Goal: Find specific page/section: Find specific page/section

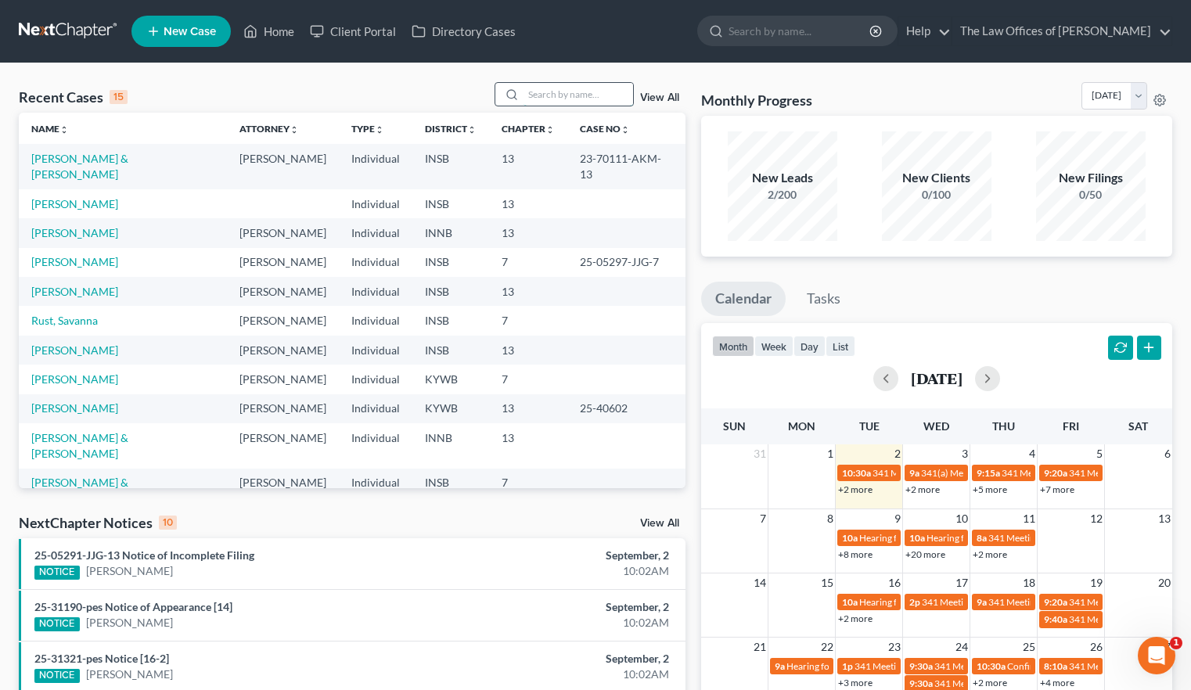
click at [541, 95] on input "search" at bounding box center [578, 94] width 110 height 23
type input "a"
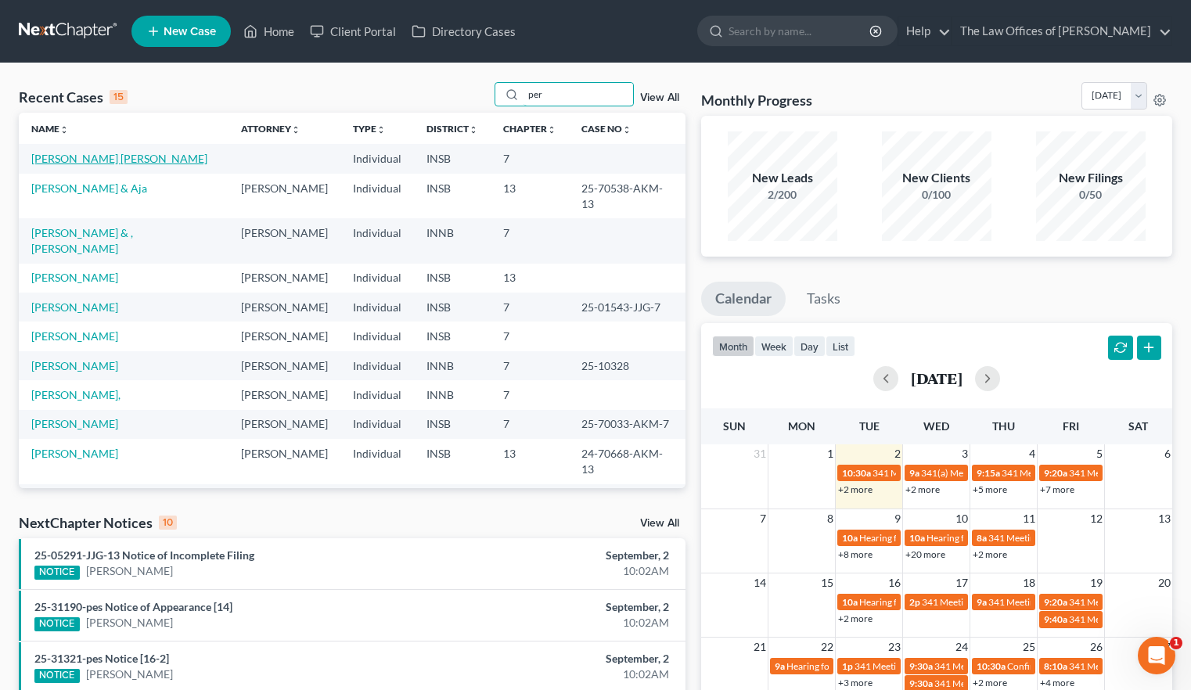
type input "per"
click at [66, 153] on link "[PERSON_NAME] [PERSON_NAME]" at bounding box center [119, 158] width 176 height 13
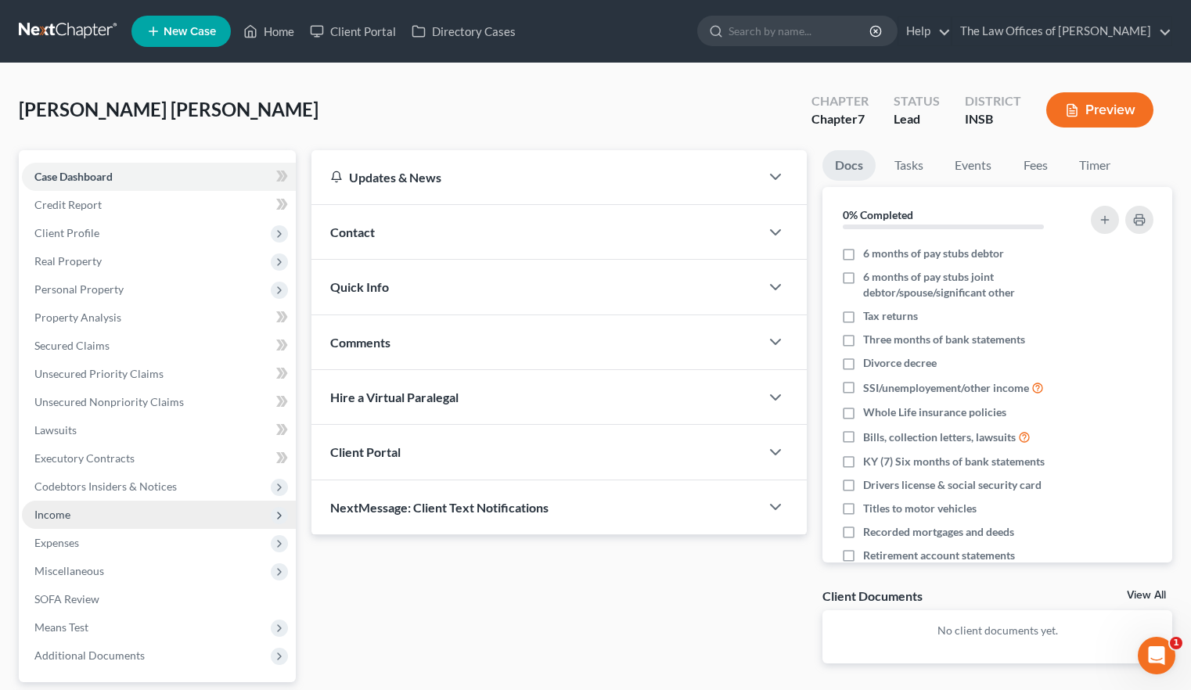
click at [109, 521] on span "Income" at bounding box center [159, 515] width 274 height 28
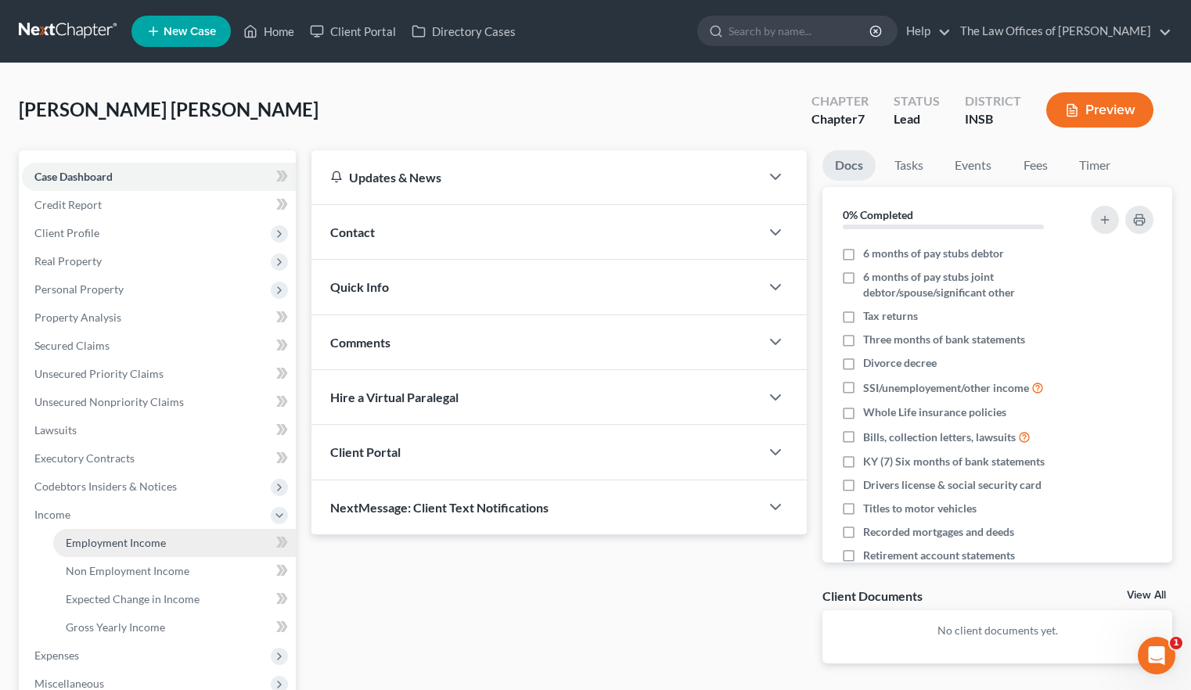
click at [110, 539] on span "Employment Income" at bounding box center [116, 542] width 100 height 13
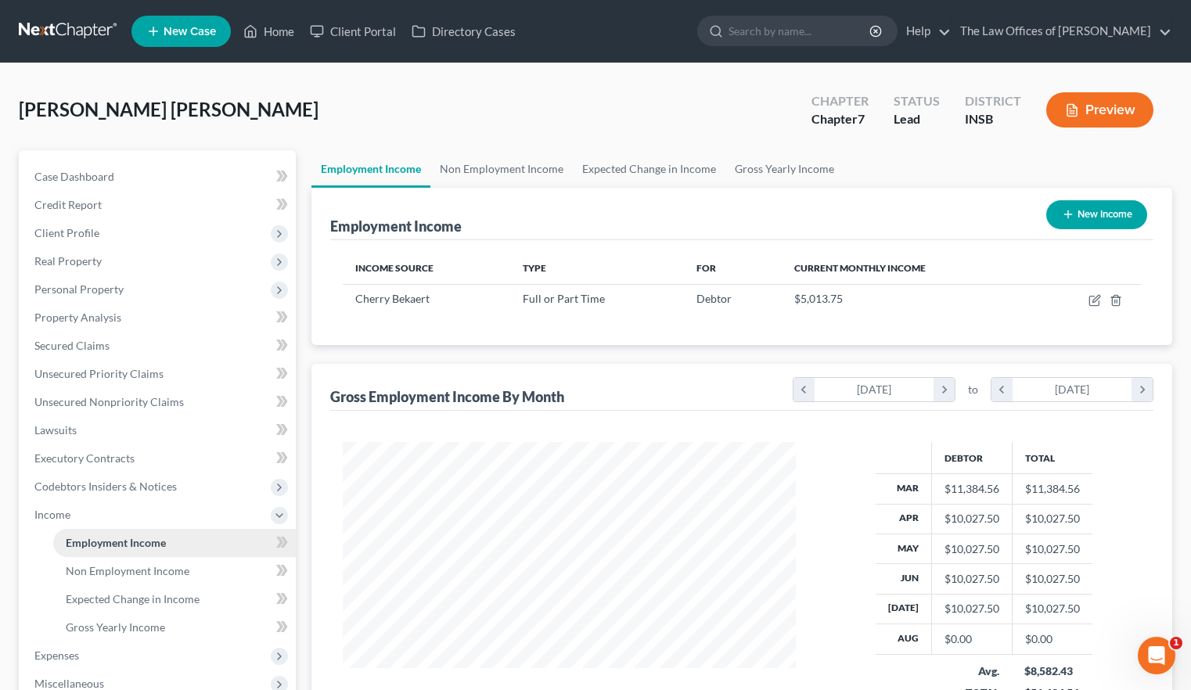
scroll to position [281, 483]
click at [473, 174] on link "Non Employment Income" at bounding box center [501, 169] width 142 height 38
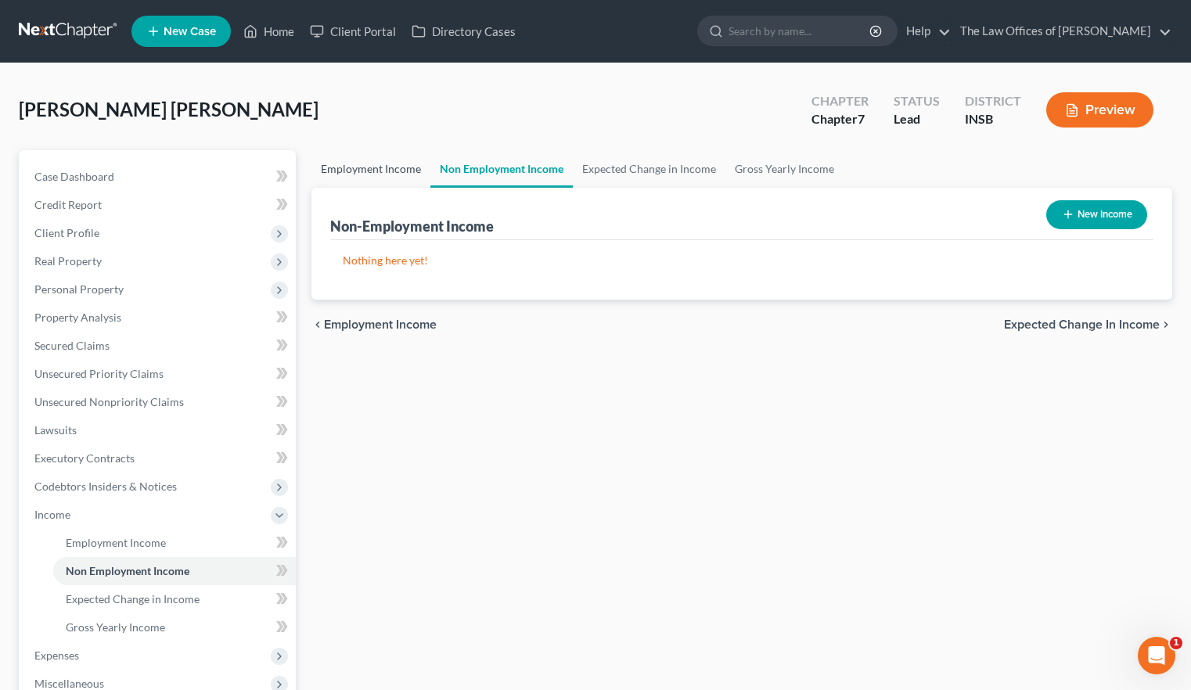
click at [397, 163] on link "Employment Income" at bounding box center [370, 169] width 119 height 38
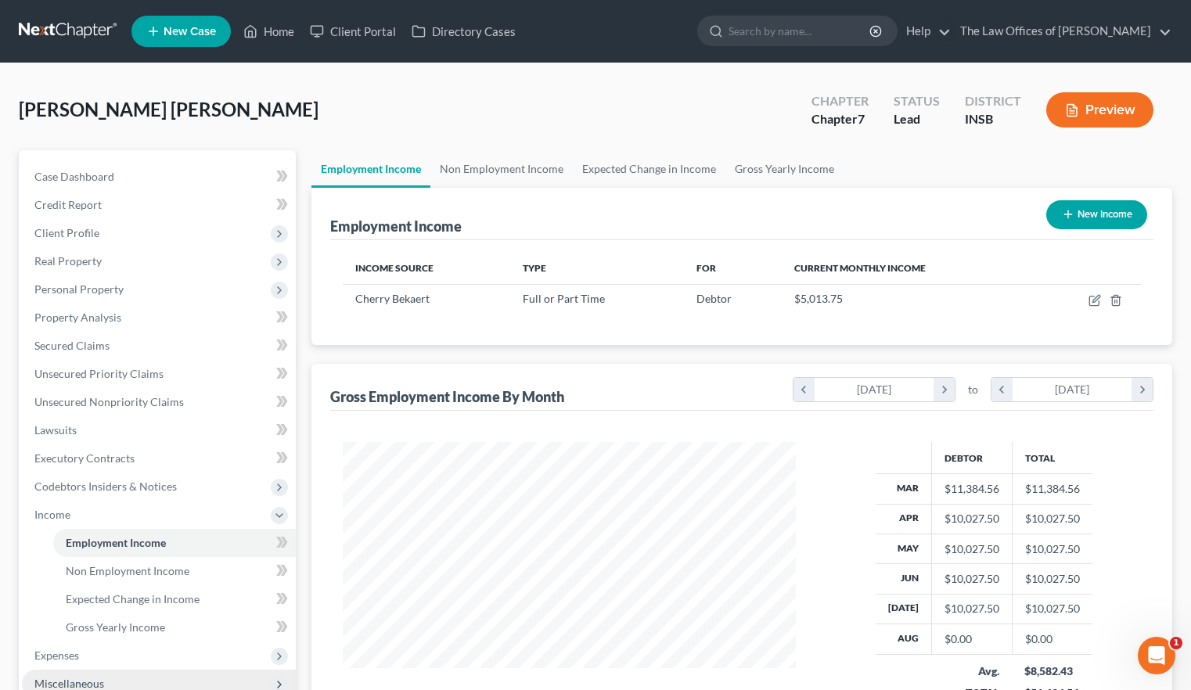
scroll to position [254, 0]
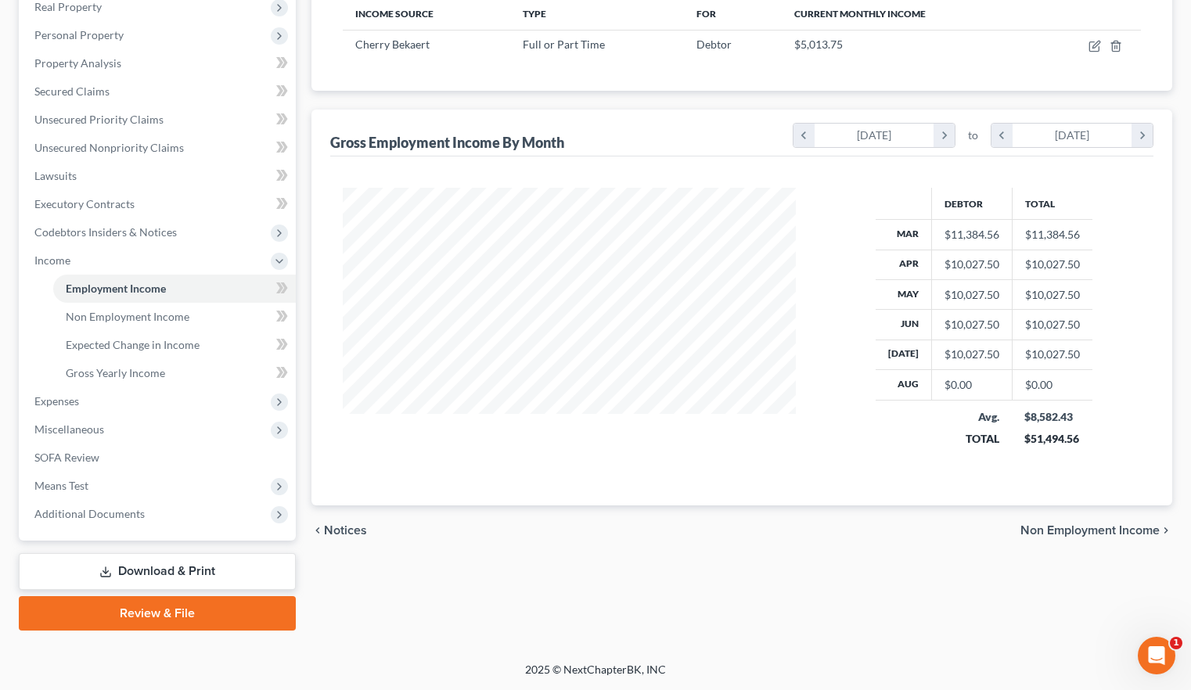
click at [938, 590] on div "Employment Income Non Employment Income Expected Change in Income Gross Yearly …" at bounding box center [742, 263] width 877 height 735
